Goal: Information Seeking & Learning: Understand process/instructions

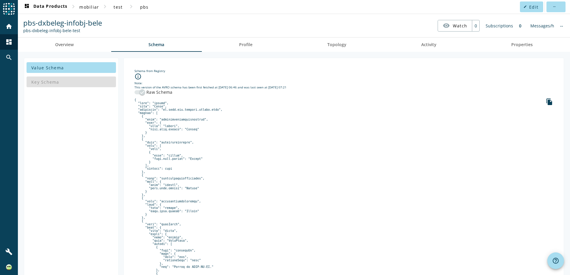
scroll to position [95, 0]
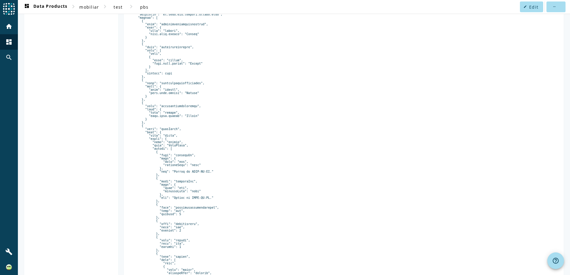
click at [166, 141] on pre at bounding box center [343, 249] width 419 height 492
drag, startPoint x: 166, startPoint y: 141, endPoint x: 168, endPoint y: 148, distance: 7.3
click at [168, 148] on pre at bounding box center [343, 249] width 419 height 492
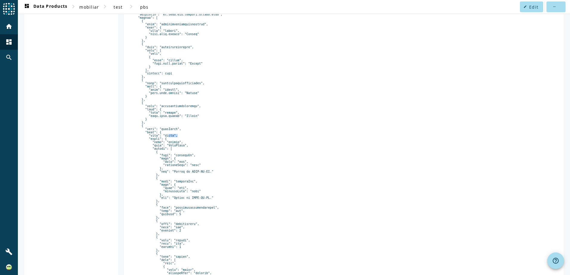
drag, startPoint x: 168, startPoint y: 148, endPoint x: 170, endPoint y: 158, distance: 10.4
click at [170, 158] on pre at bounding box center [343, 249] width 419 height 492
drag, startPoint x: 170, startPoint y: 158, endPoint x: 180, endPoint y: 170, distance: 15.4
click at [180, 167] on pre at bounding box center [343, 249] width 419 height 492
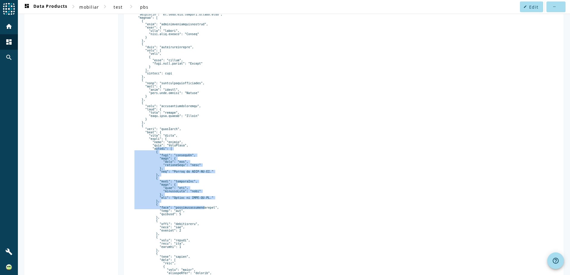
drag, startPoint x: 151, startPoint y: 162, endPoint x: 196, endPoint y: 226, distance: 78.3
click at [196, 226] on pre at bounding box center [343, 249] width 419 height 492
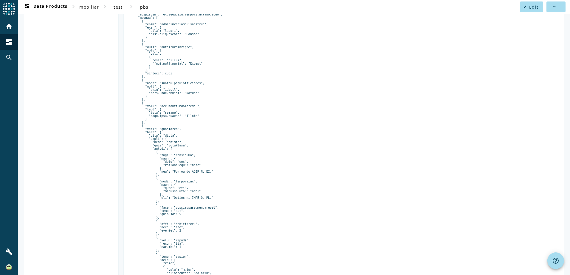
drag, startPoint x: 196, startPoint y: 226, endPoint x: 183, endPoint y: 246, distance: 23.6
click at [183, 246] on pre at bounding box center [343, 249] width 419 height 492
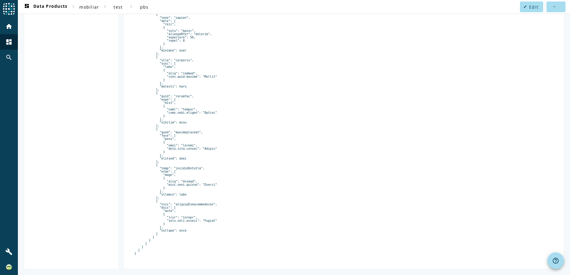
scroll to position [355, 0]
click at [188, 224] on pre at bounding box center [343, 10] width 419 height 492
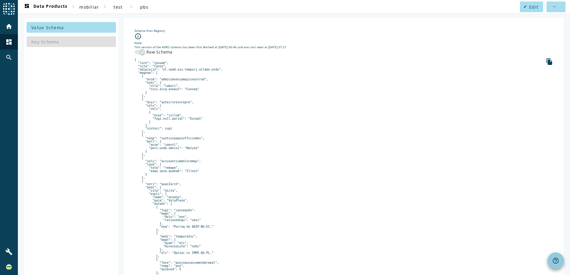
scroll to position [5, 0]
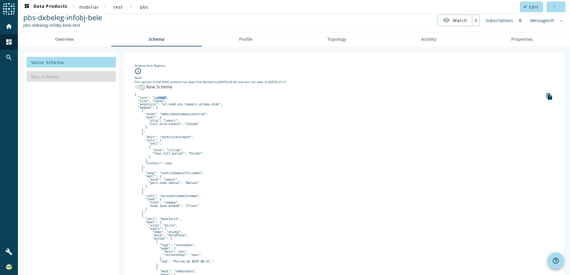
drag, startPoint x: 153, startPoint y: 98, endPoint x: 161, endPoint y: 98, distance: 8.1
drag, startPoint x: 161, startPoint y: 98, endPoint x: 161, endPoint y: 111, distance: 12.8
drag, startPoint x: 159, startPoint y: 230, endPoint x: 170, endPoint y: 240, distance: 14.4
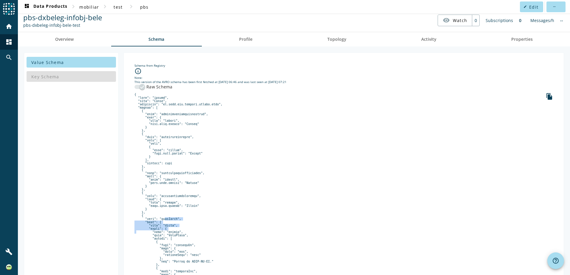
drag, startPoint x: 170, startPoint y: 240, endPoint x: 173, endPoint y: 250, distance: 10.3
drag, startPoint x: 148, startPoint y: 249, endPoint x: 201, endPoint y: 248, distance: 52.8
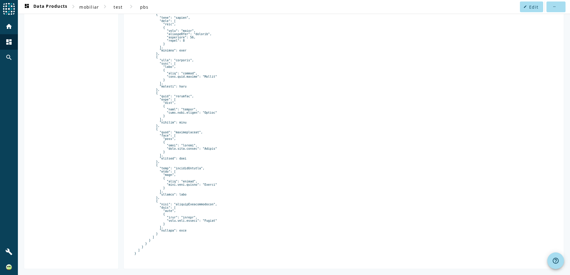
scroll to position [378, 0]
click at [184, 201] on pre at bounding box center [343, 10] width 419 height 492
click at [210, 172] on pre at bounding box center [343, 10] width 419 height 492
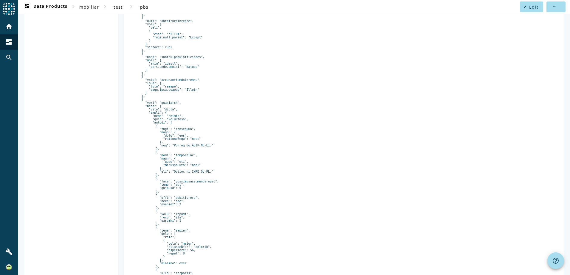
scroll to position [113, 0]
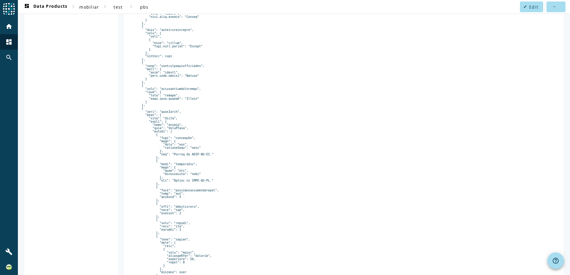
click at [175, 98] on pre at bounding box center [343, 232] width 419 height 492
click at [567, 118] on main "dashboard Data Products chevron_right mobiliar chevron_right test chevron_right…" at bounding box center [294, 137] width 552 height 275
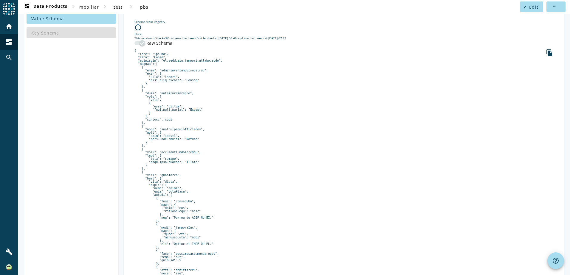
scroll to position [46, 0]
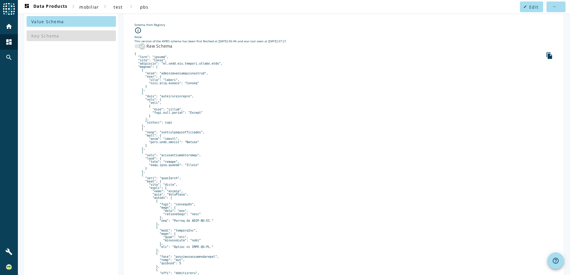
drag, startPoint x: 173, startPoint y: 141, endPoint x: 169, endPoint y: 165, distance: 23.9
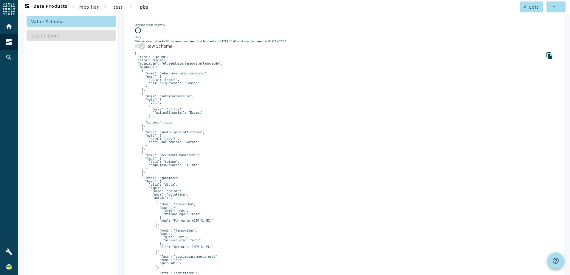
drag, startPoint x: 169, startPoint y: 165, endPoint x: 168, endPoint y: 99, distance: 65.6
drag, startPoint x: 168, startPoint y: 99, endPoint x: 258, endPoint y: 78, distance: 92.8
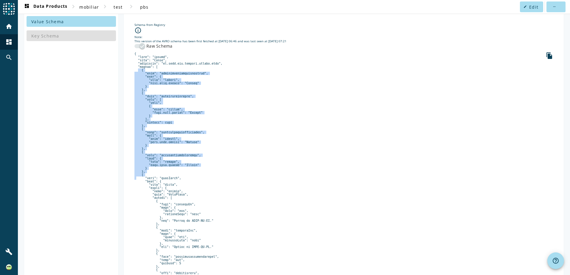
drag, startPoint x: 153, startPoint y: 185, endPoint x: 127, endPoint y: 71, distance: 116.9
drag, startPoint x: 127, startPoint y: 71, endPoint x: 285, endPoint y: 174, distance: 189.1
